Goal: Transaction & Acquisition: Purchase product/service

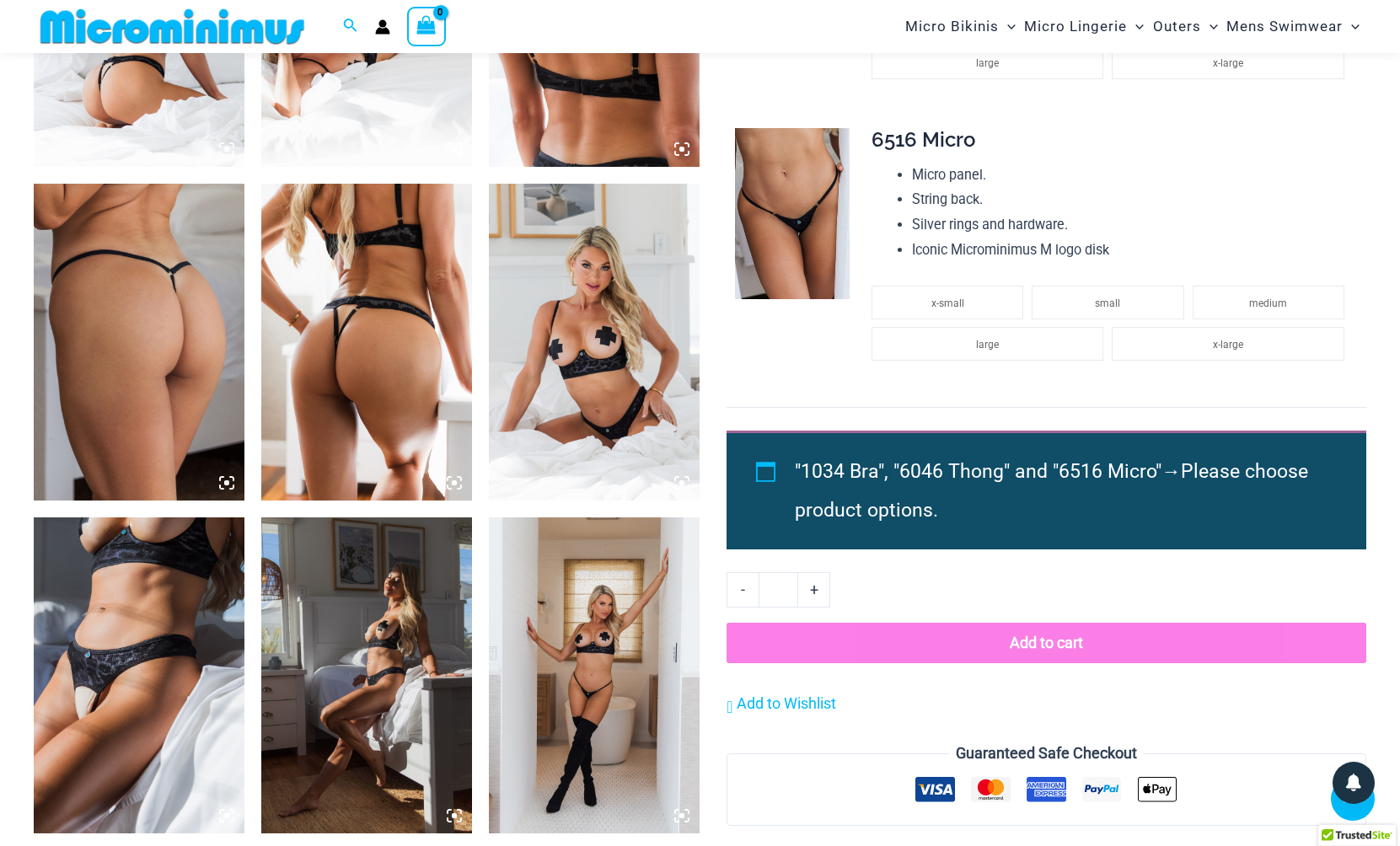
scroll to position [1343, 0]
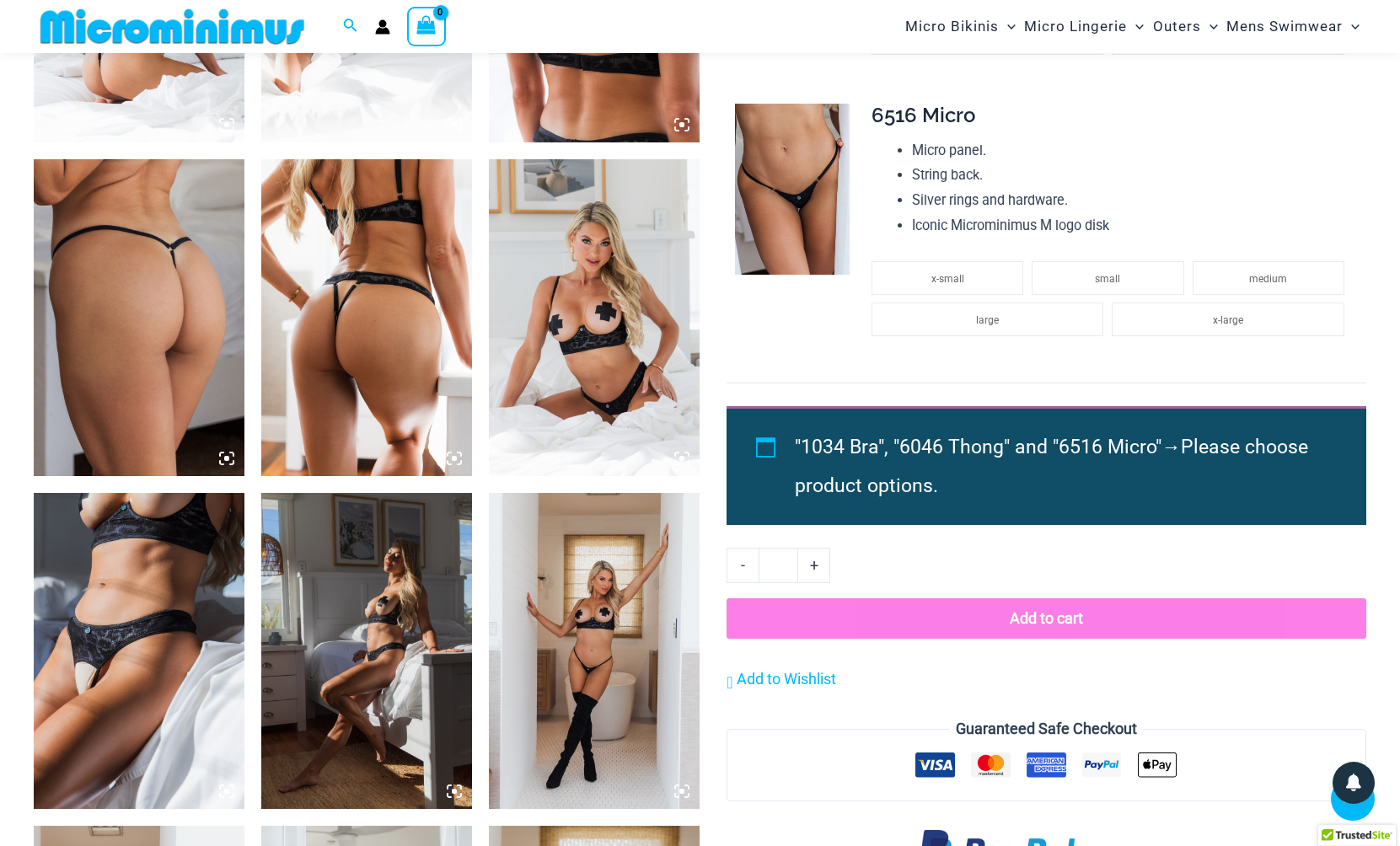
click at [112, 662] on img at bounding box center [139, 651] width 211 height 316
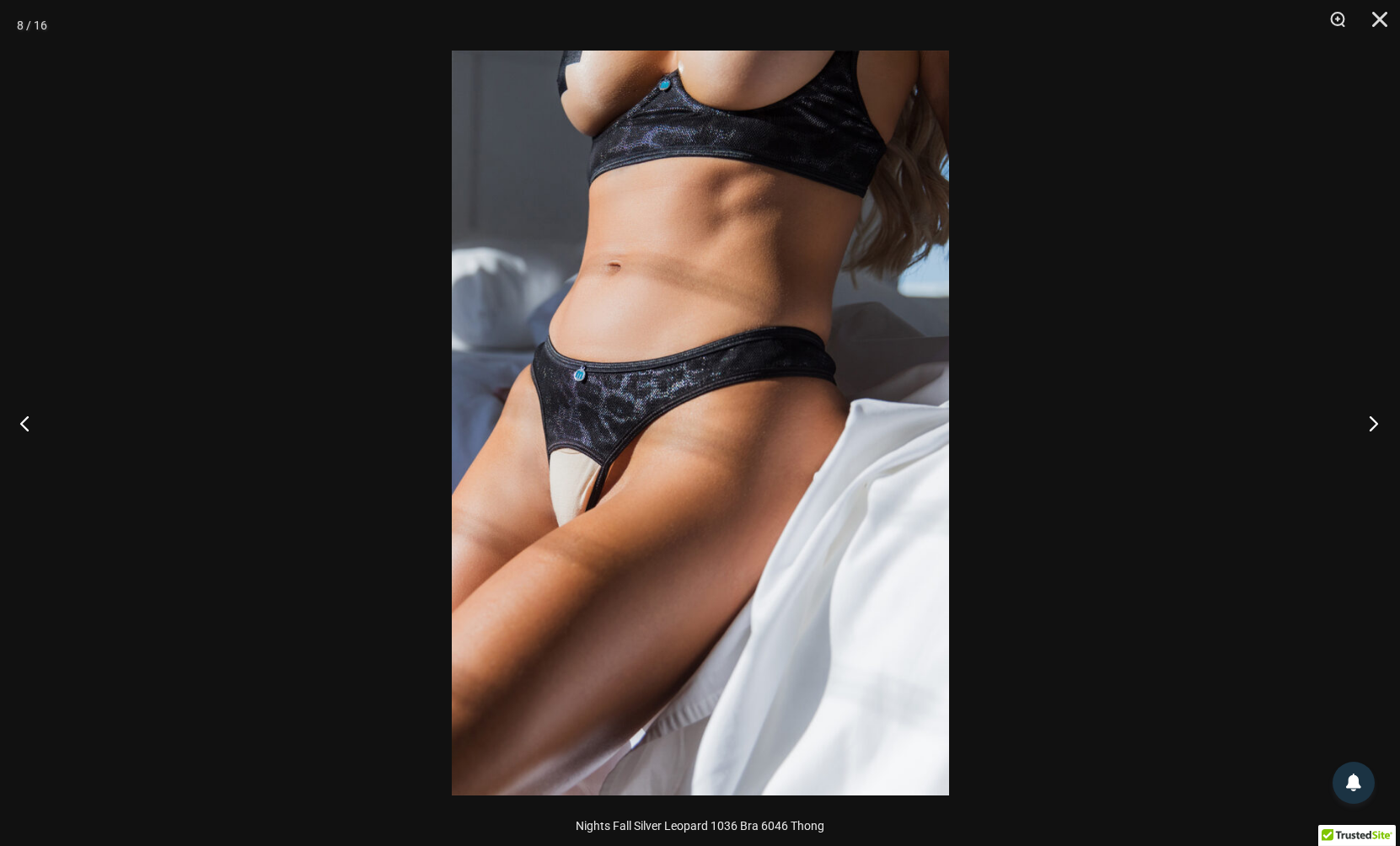
click at [1375, 424] on button "Next" at bounding box center [1367, 423] width 63 height 84
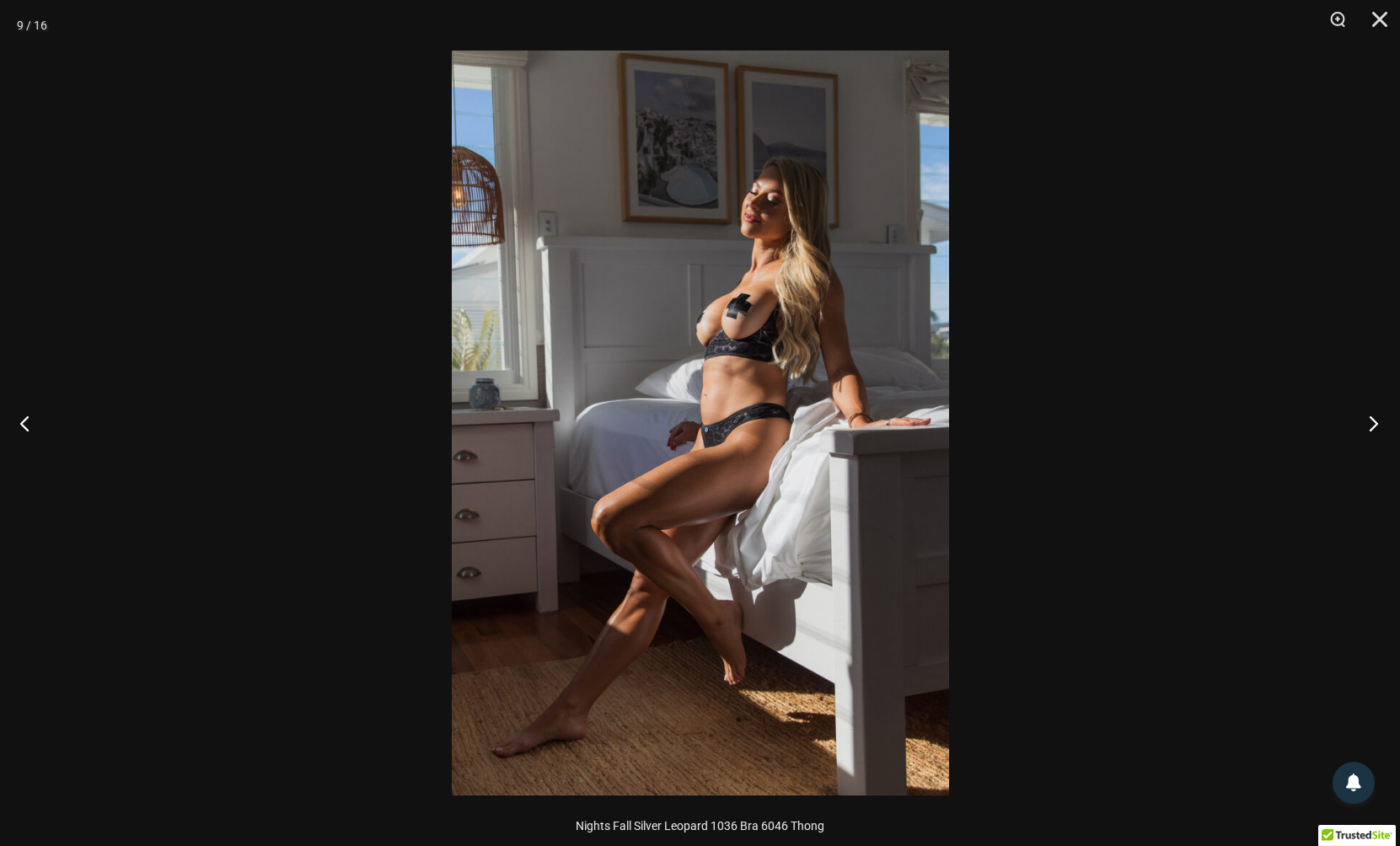
click at [1375, 424] on button "Next" at bounding box center [1367, 423] width 63 height 84
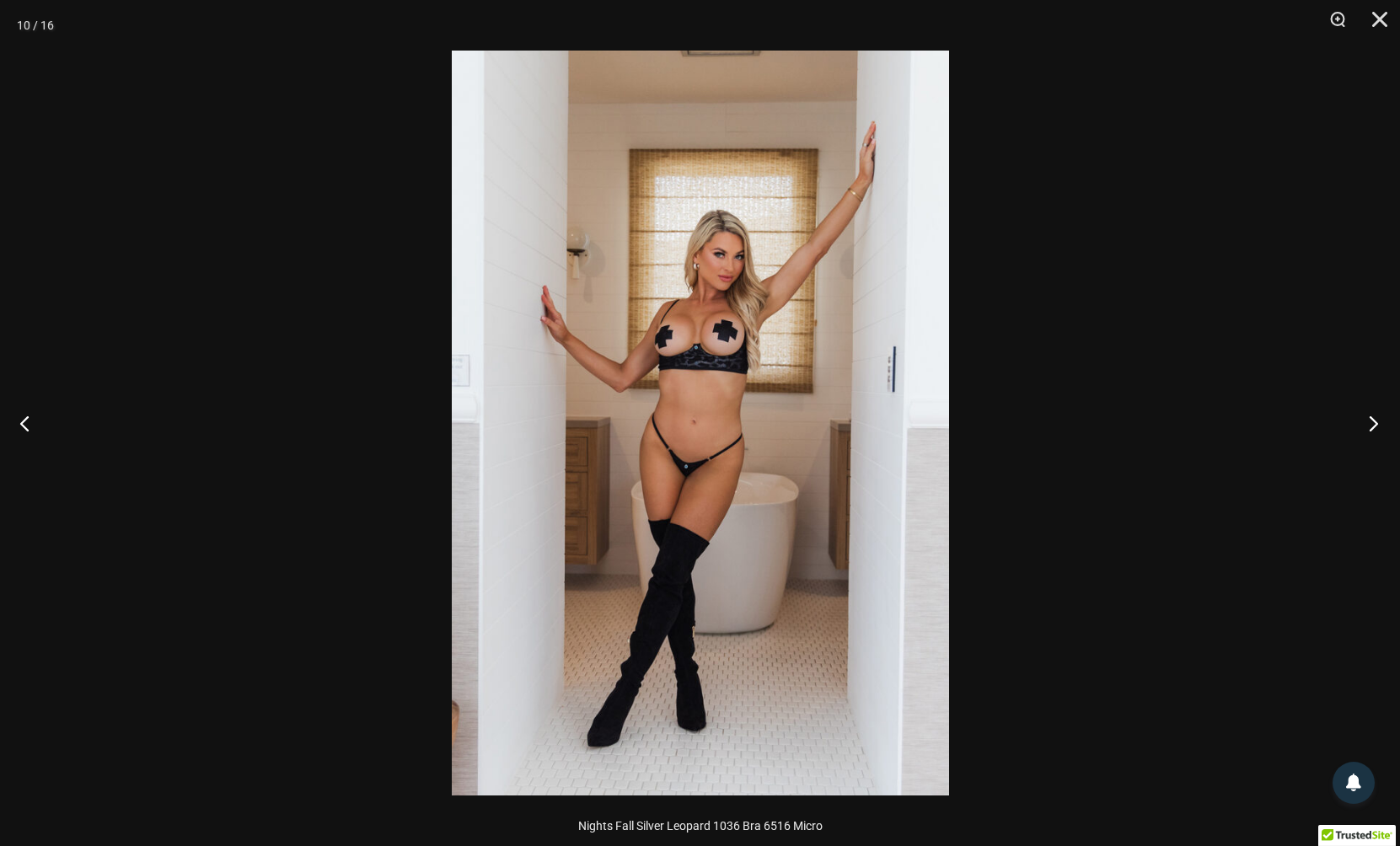
click at [1375, 424] on button "Next" at bounding box center [1367, 423] width 63 height 84
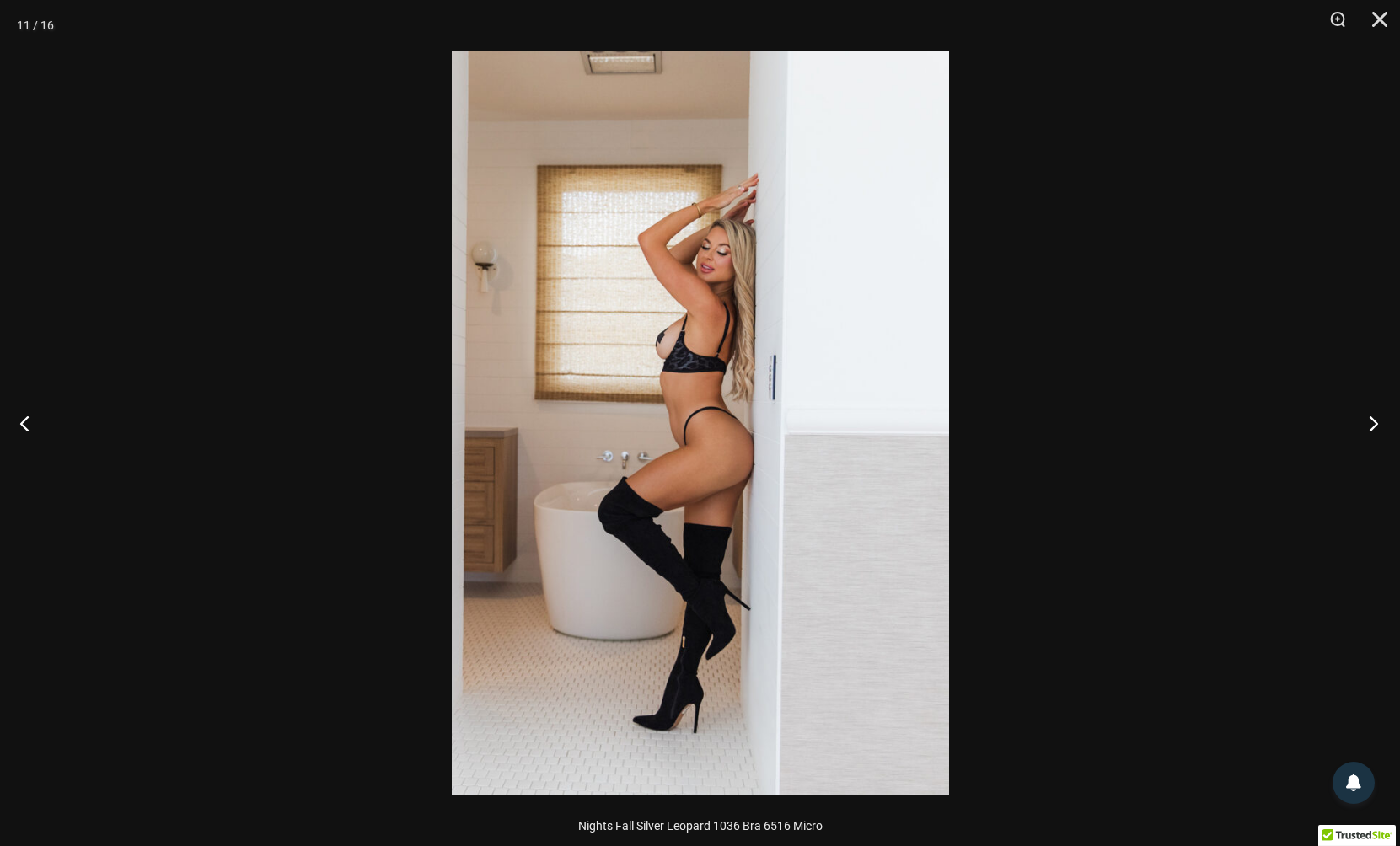
click at [1375, 424] on button "Next" at bounding box center [1367, 423] width 63 height 84
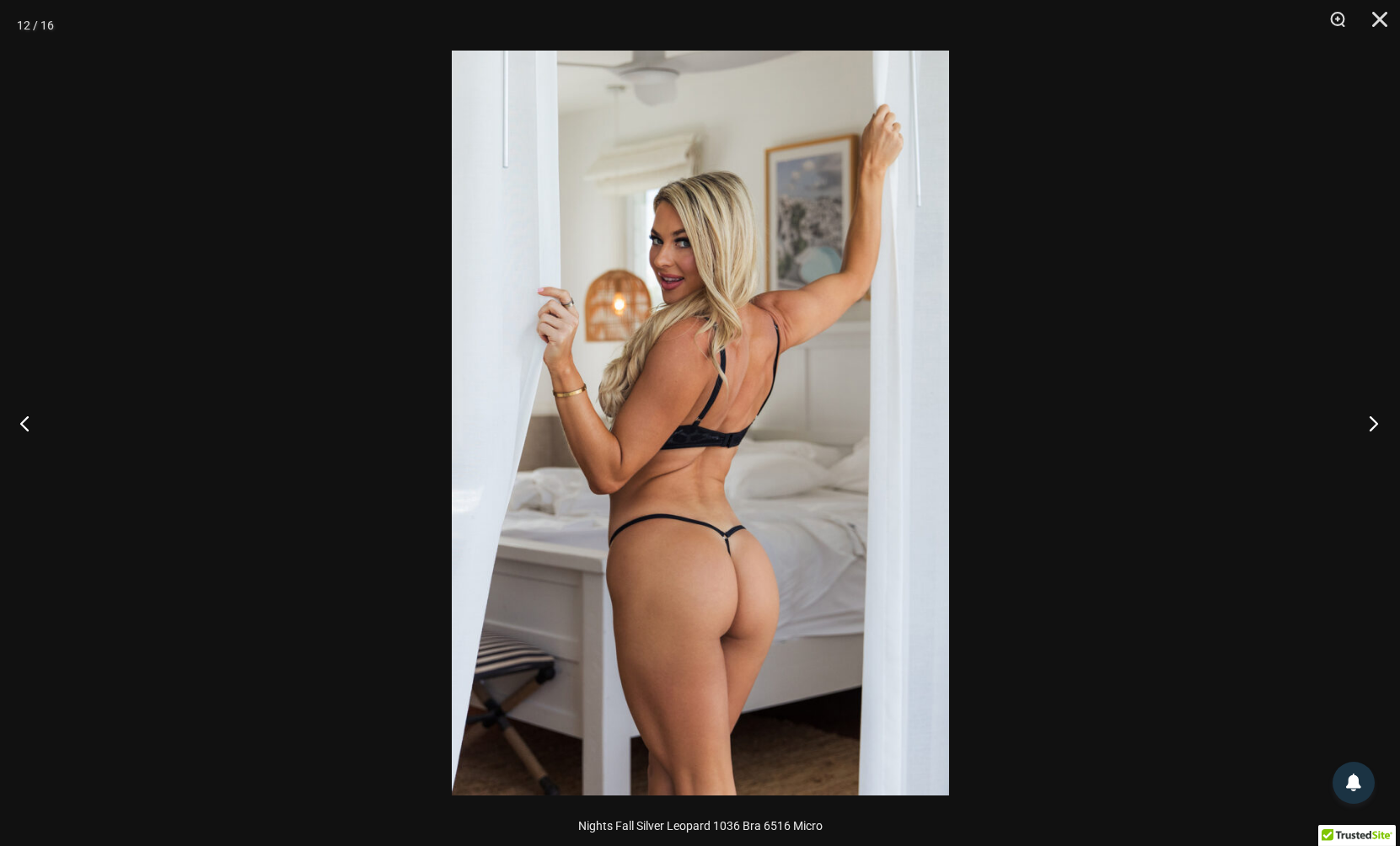
click at [1375, 424] on button "Next" at bounding box center [1367, 423] width 63 height 84
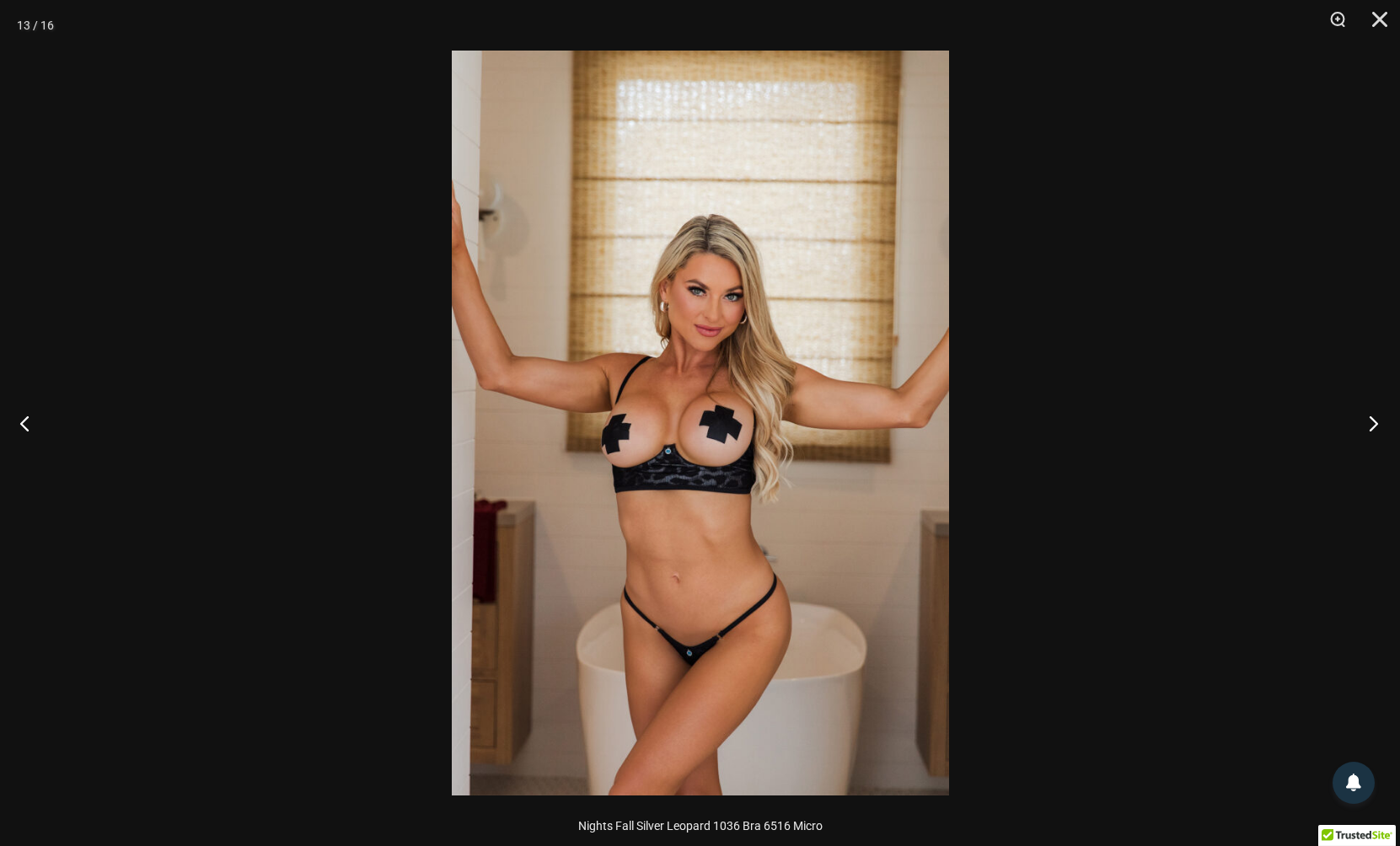
click at [1375, 424] on button "Next" at bounding box center [1367, 423] width 63 height 84
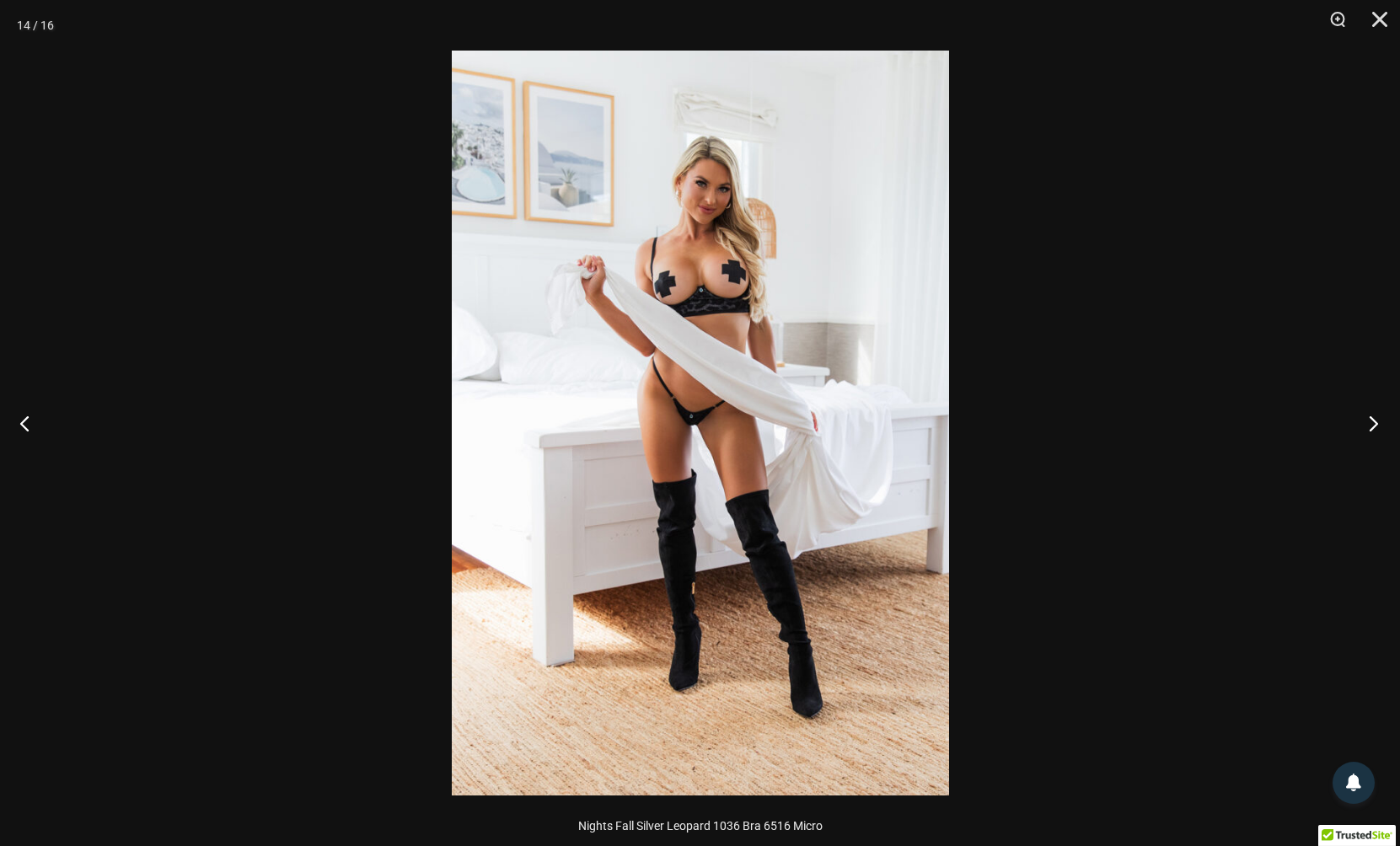
click at [1375, 424] on button "Next" at bounding box center [1367, 423] width 63 height 84
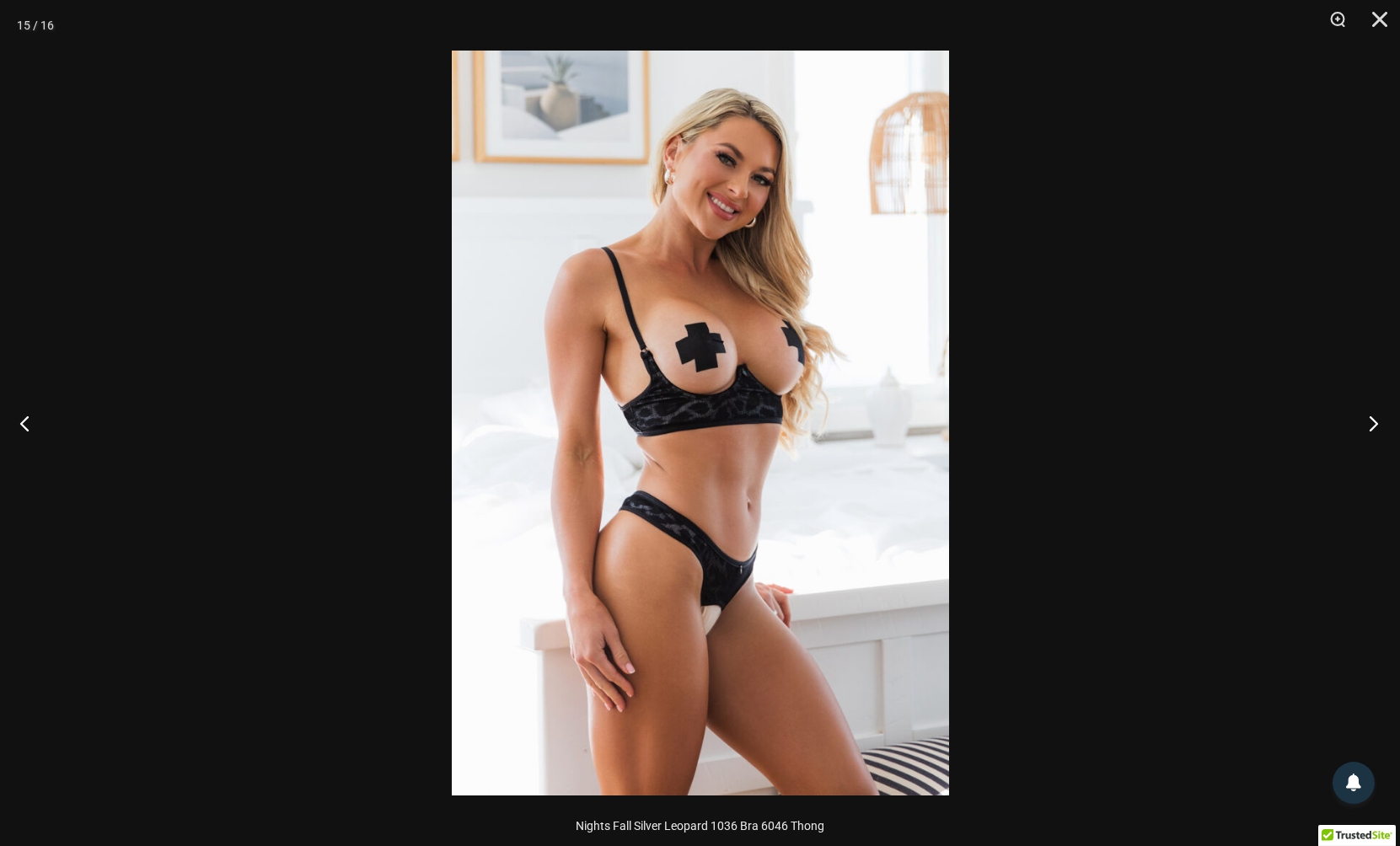
click at [1375, 424] on button "Next" at bounding box center [1367, 423] width 63 height 84
